Goal: Information Seeking & Learning: Learn about a topic

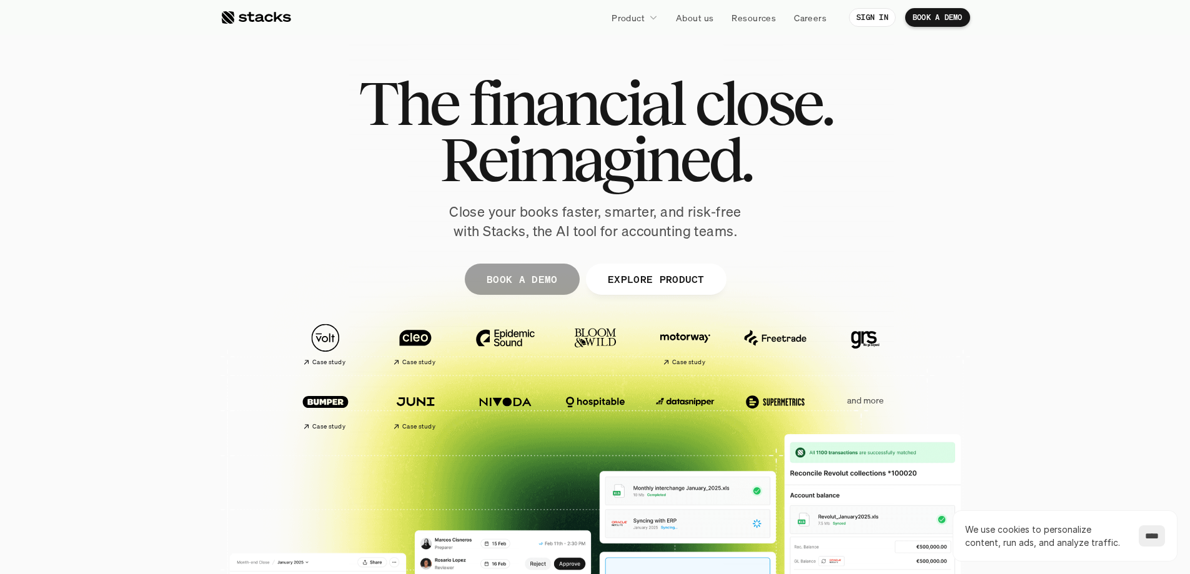
click at [512, 276] on p "BOOK A DEMO" at bounding box center [521, 279] width 71 height 18
click at [649, 287] on p "EXPLORE PRODUCT" at bounding box center [655, 279] width 97 height 18
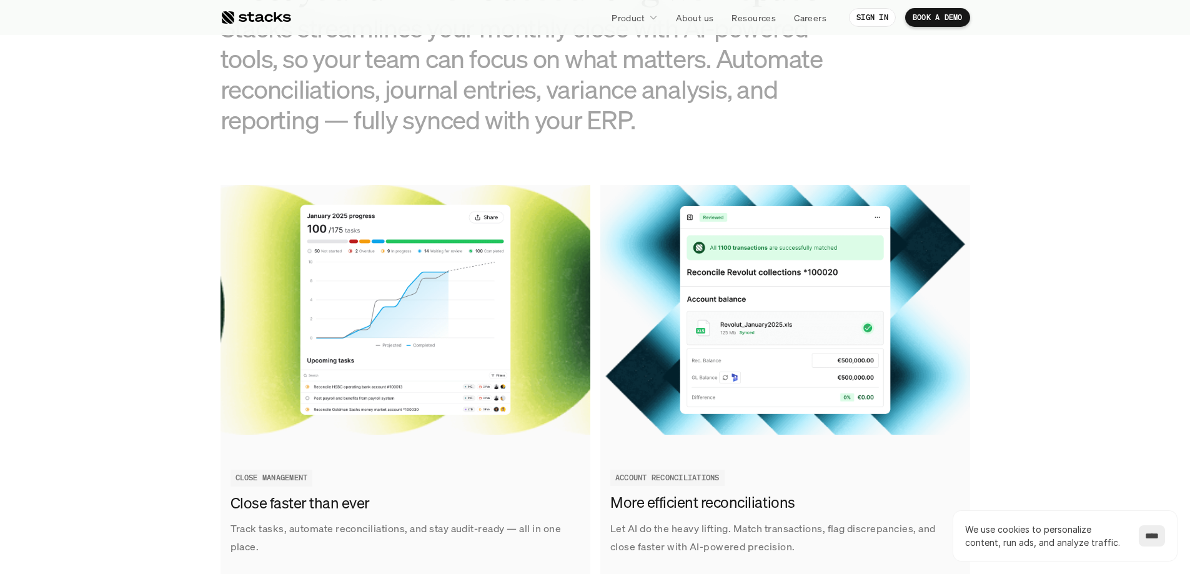
scroll to position [1353, 0]
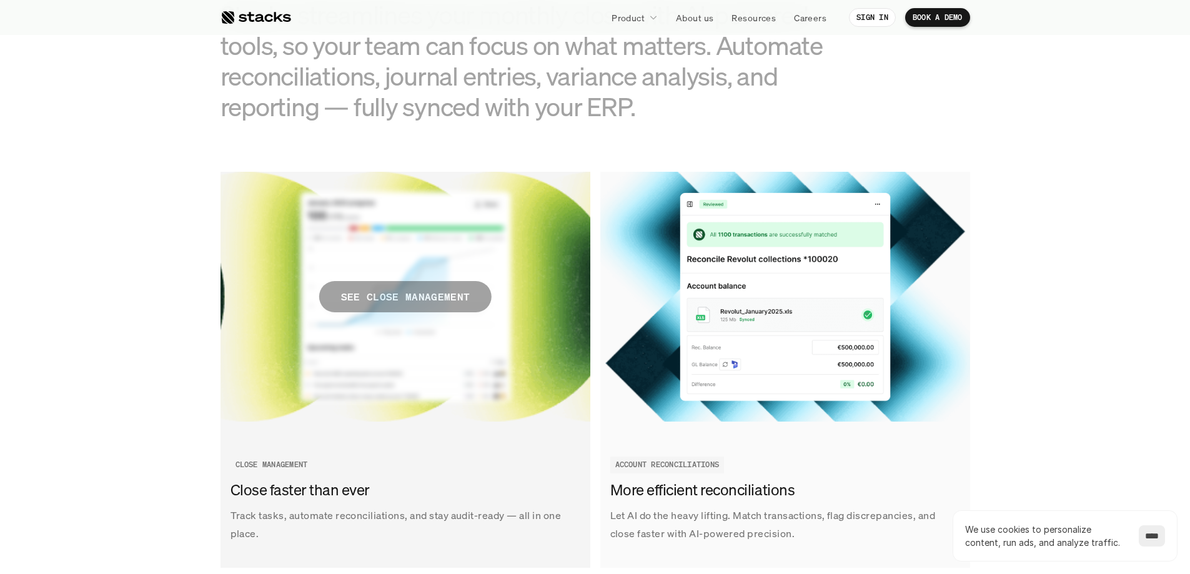
click at [385, 297] on p "SEE CLOSE MANAGEMENT" at bounding box center [405, 297] width 129 height 18
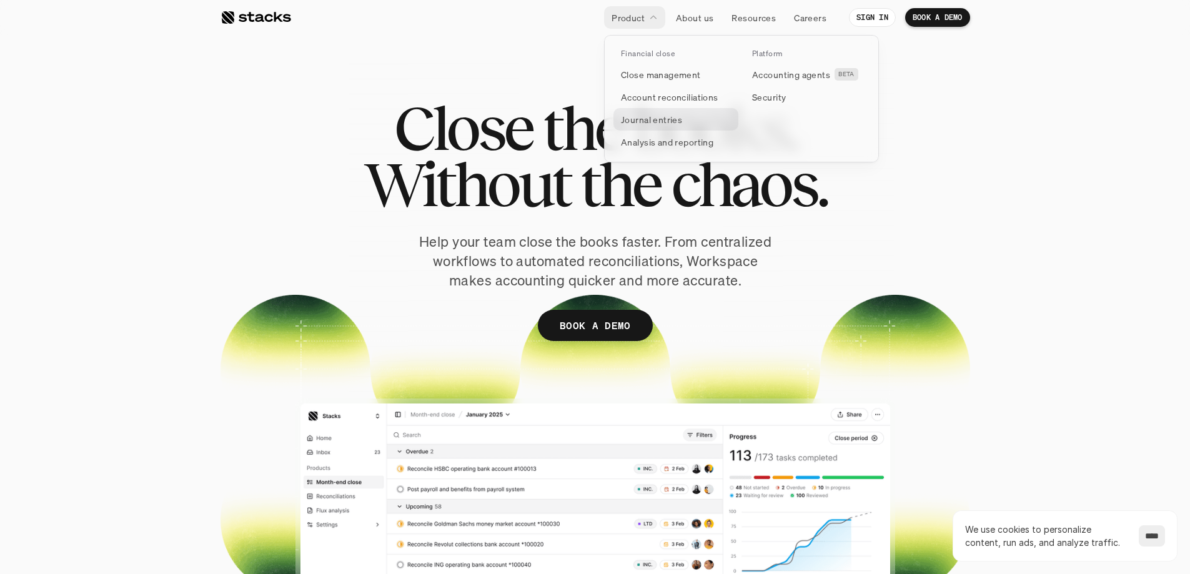
click at [645, 121] on p "Journal entries" at bounding box center [651, 119] width 61 height 13
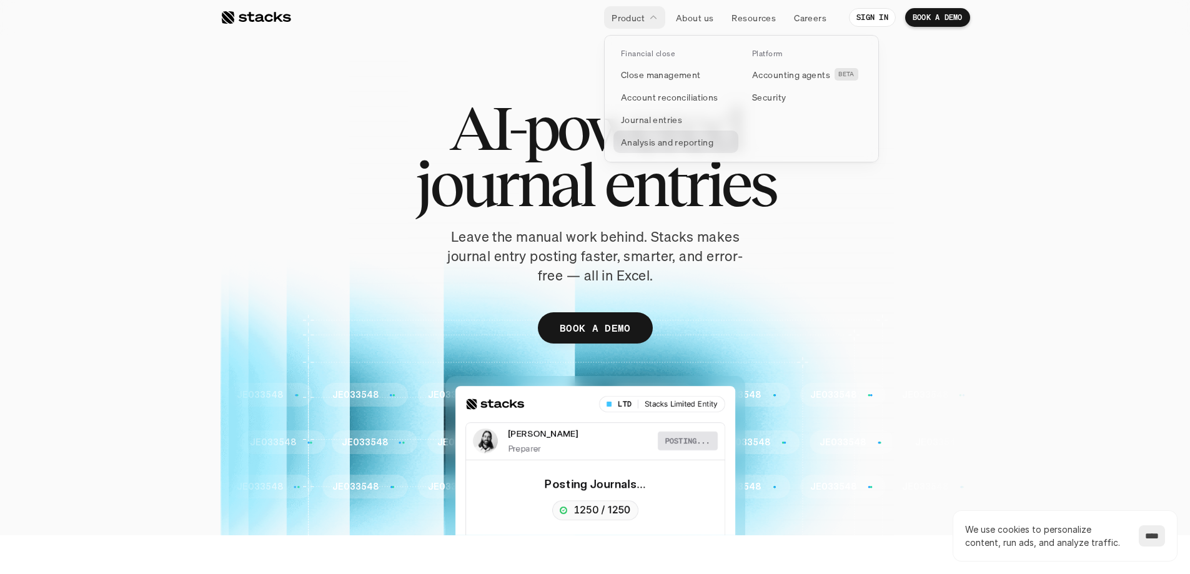
click at [649, 149] on link "Analysis and reporting" at bounding box center [676, 142] width 125 height 22
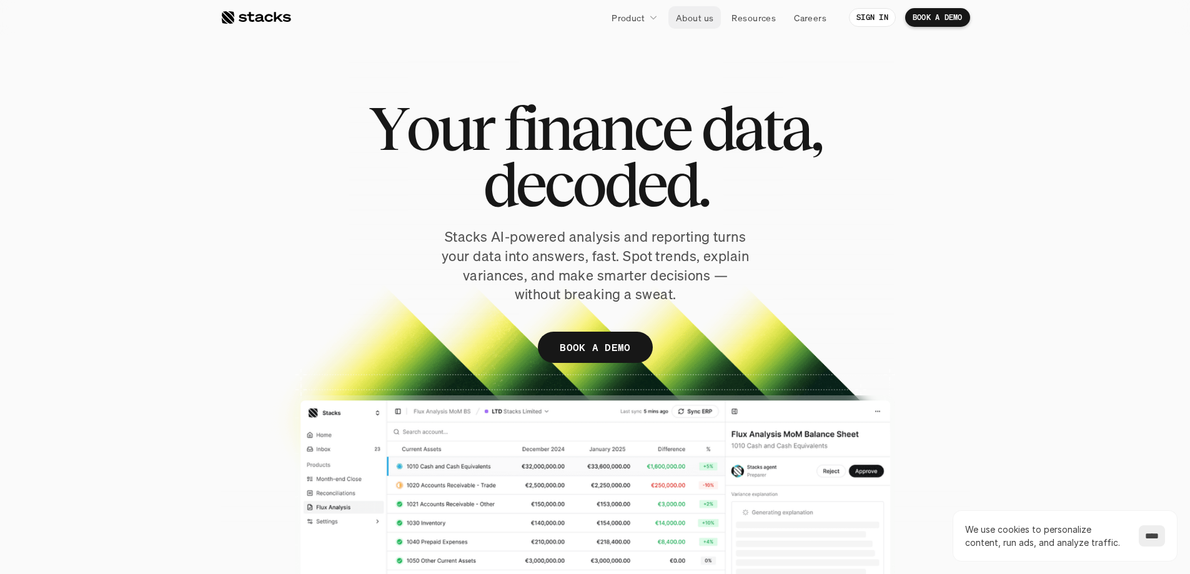
click at [710, 16] on p "About us" at bounding box center [694, 17] width 37 height 13
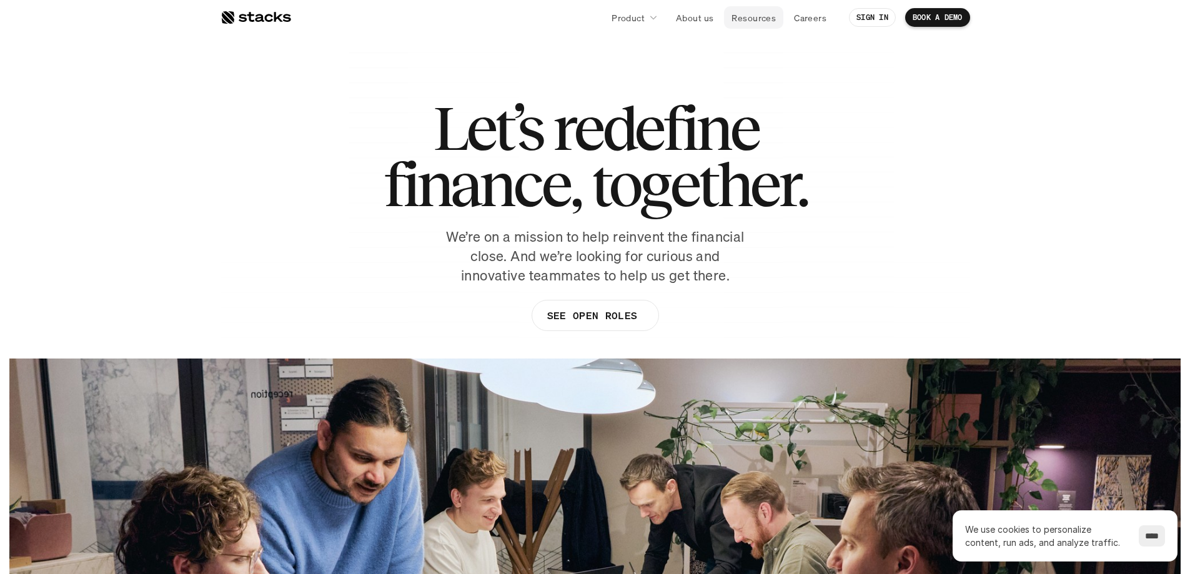
click at [762, 17] on p "Resources" at bounding box center [754, 17] width 44 height 13
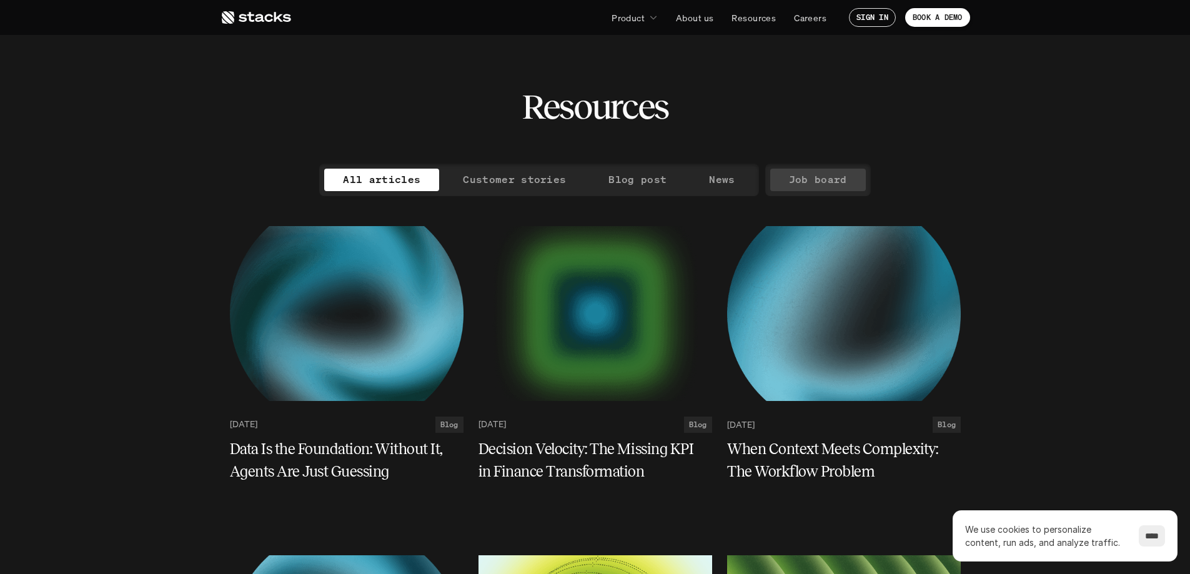
click at [837, 183] on p "Job board" at bounding box center [818, 180] width 58 height 18
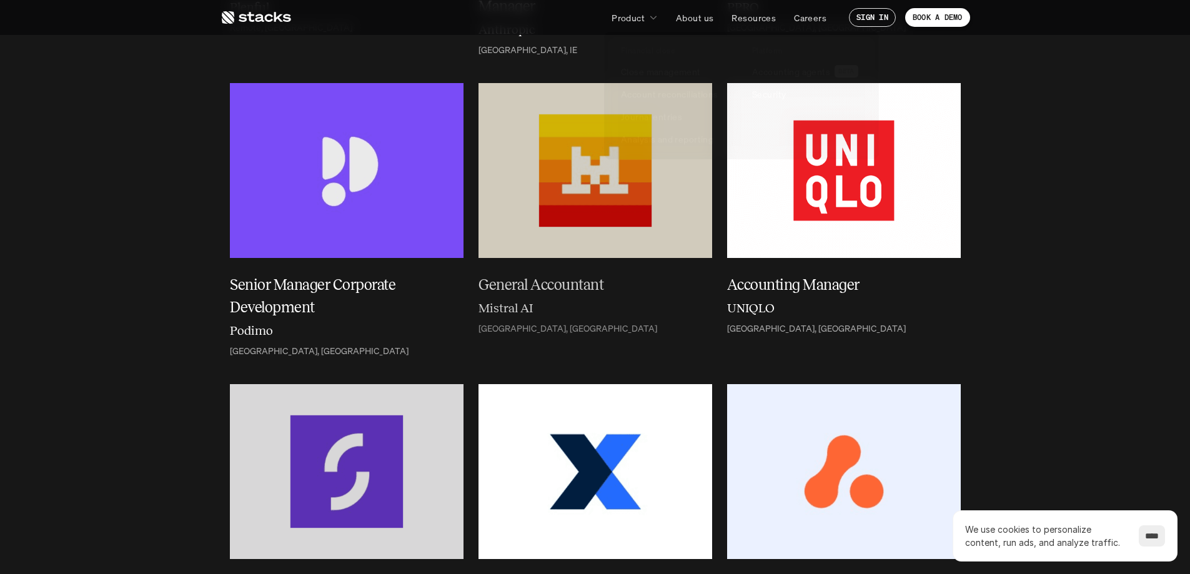
scroll to position [2249, 0]
